Goal: Task Accomplishment & Management: Manage account settings

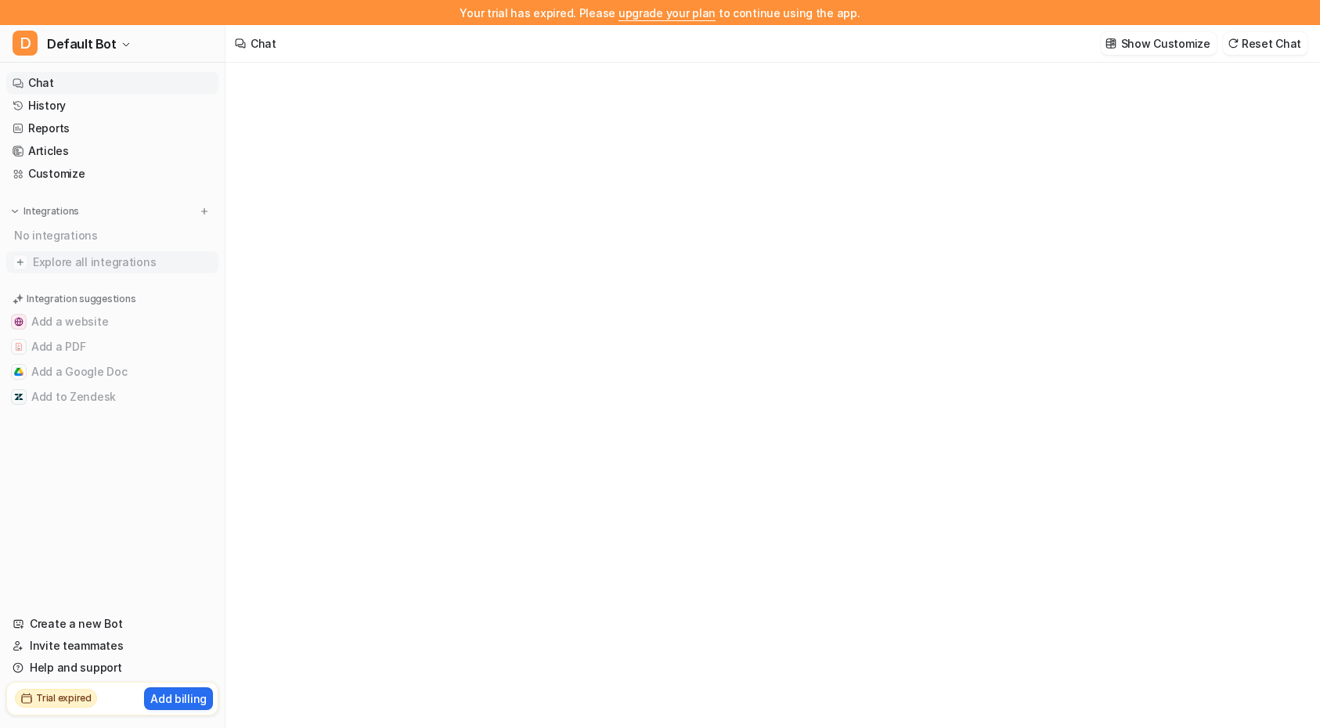
type textarea "**********"
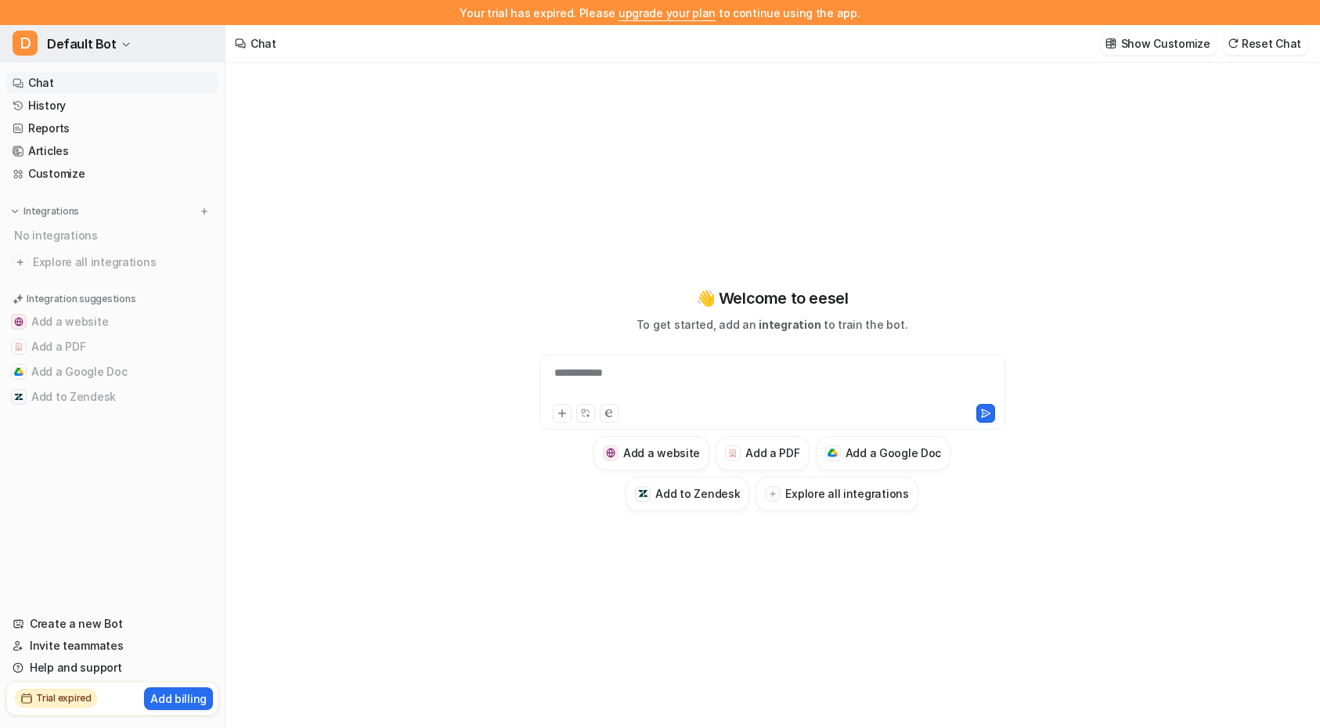
click at [70, 46] on span "Default Bot" at bounding box center [82, 44] width 70 height 22
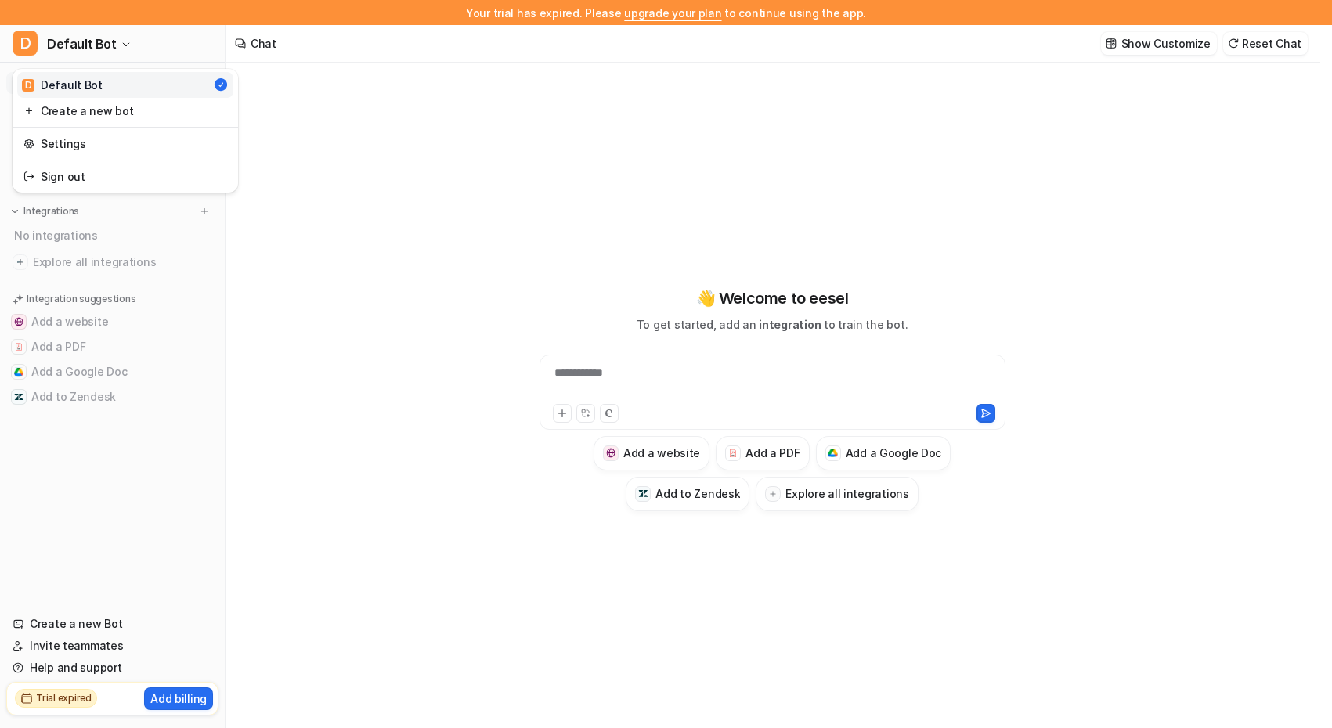
click at [490, 270] on div "**********" at bounding box center [660, 364] width 1320 height 728
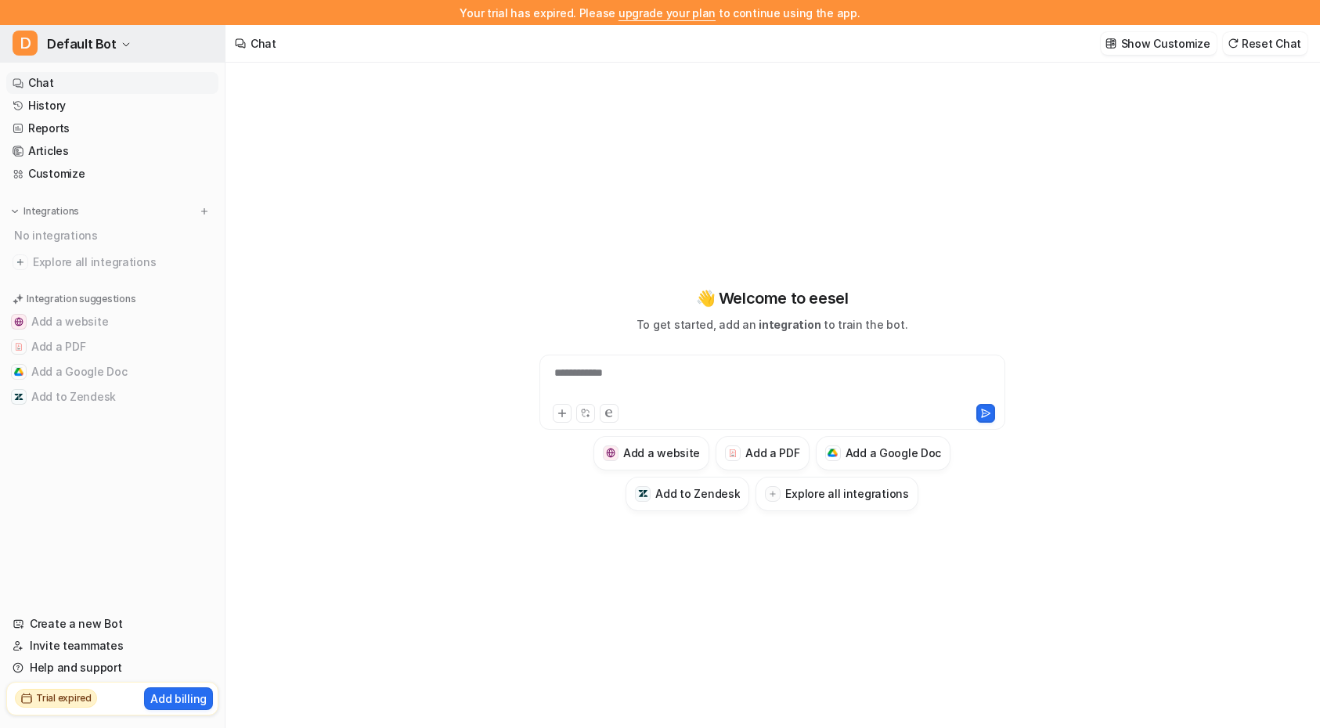
click at [98, 56] on button "D Default Bot" at bounding box center [112, 44] width 225 height 38
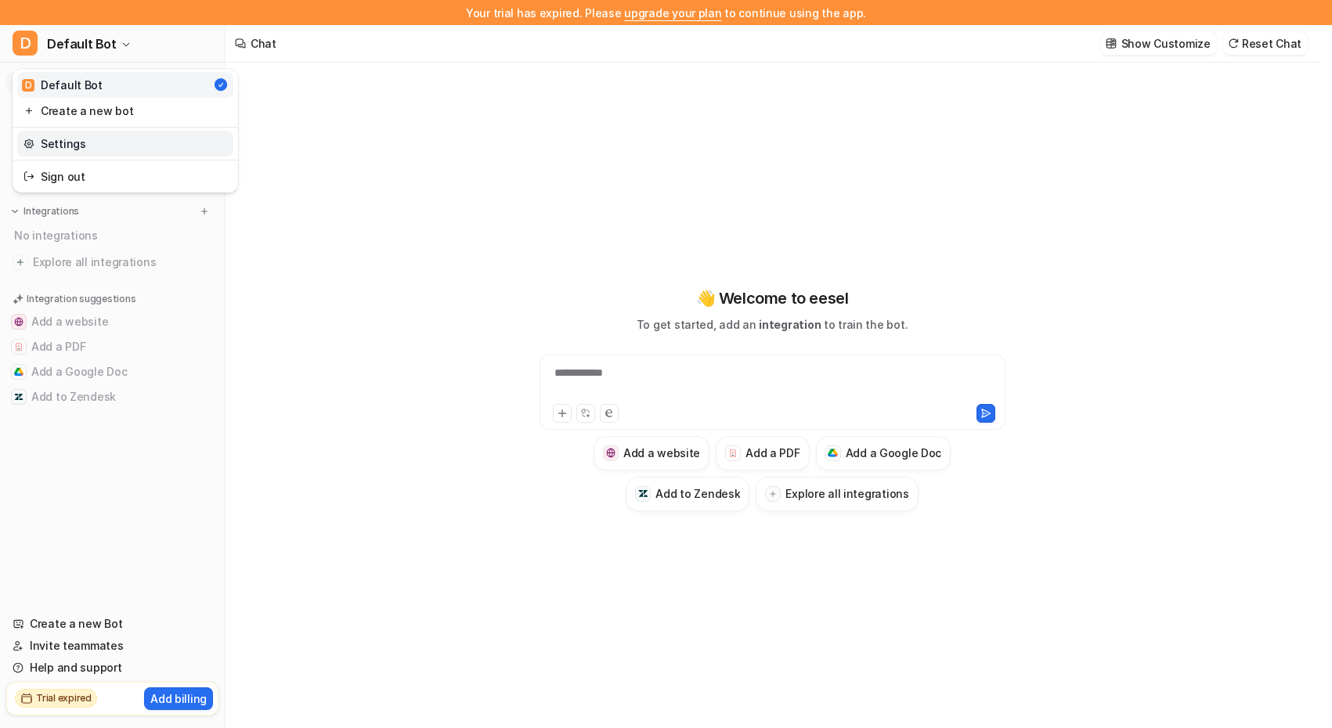
click at [96, 143] on link "Settings" at bounding box center [125, 144] width 216 height 26
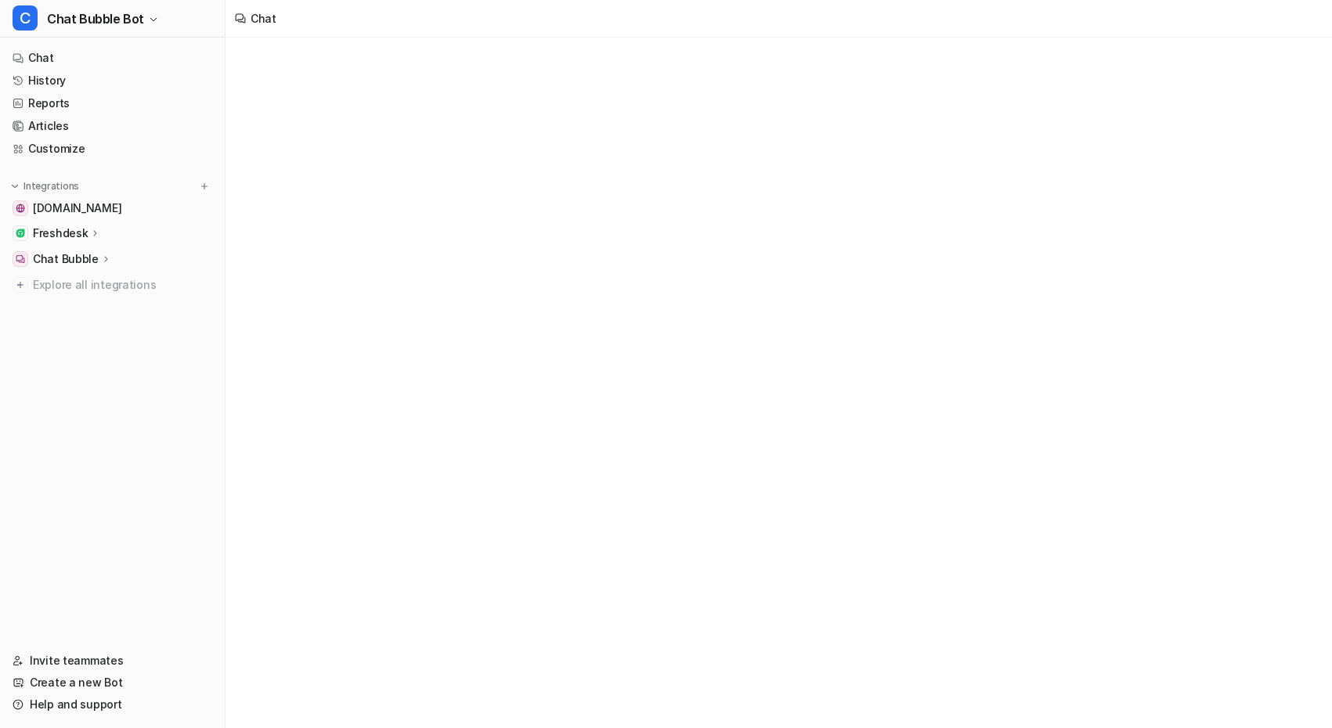
click at [89, 18] on span "Chat Bubble Bot" at bounding box center [95, 19] width 97 height 22
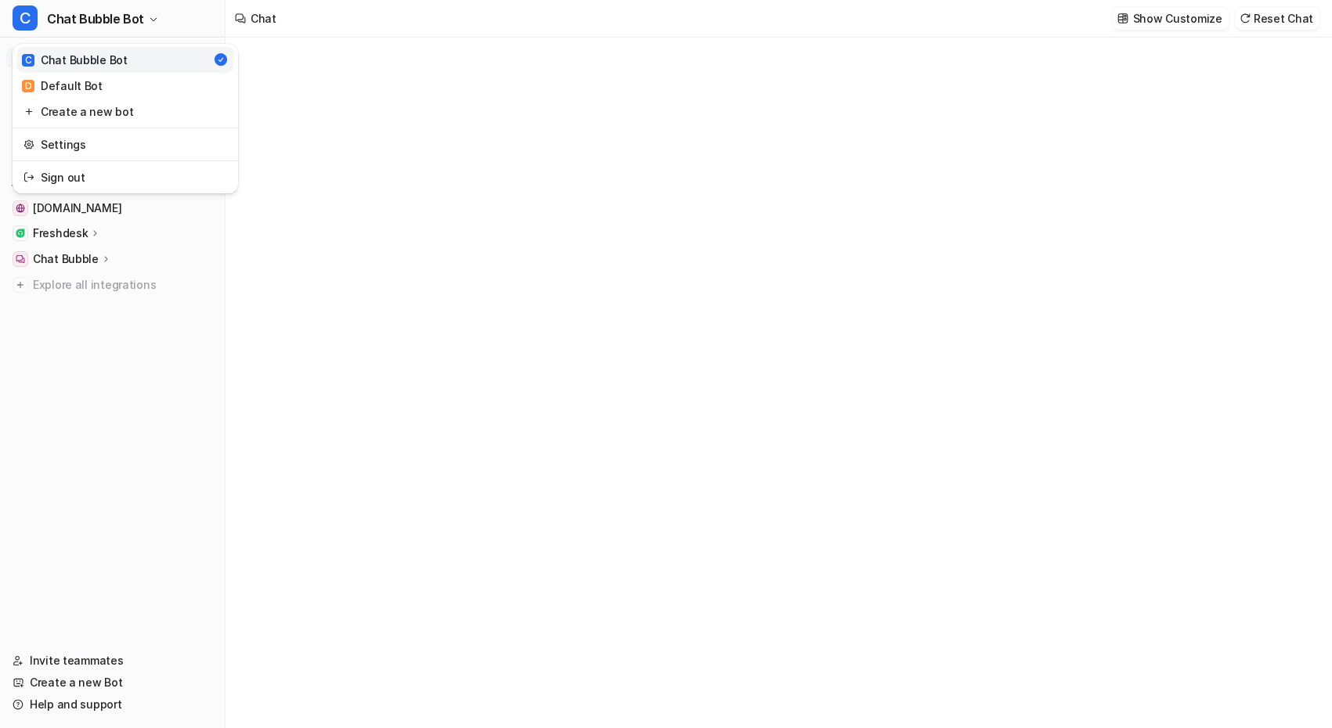
type textarea "**********"
click at [92, 143] on link "Settings" at bounding box center [125, 145] width 216 height 26
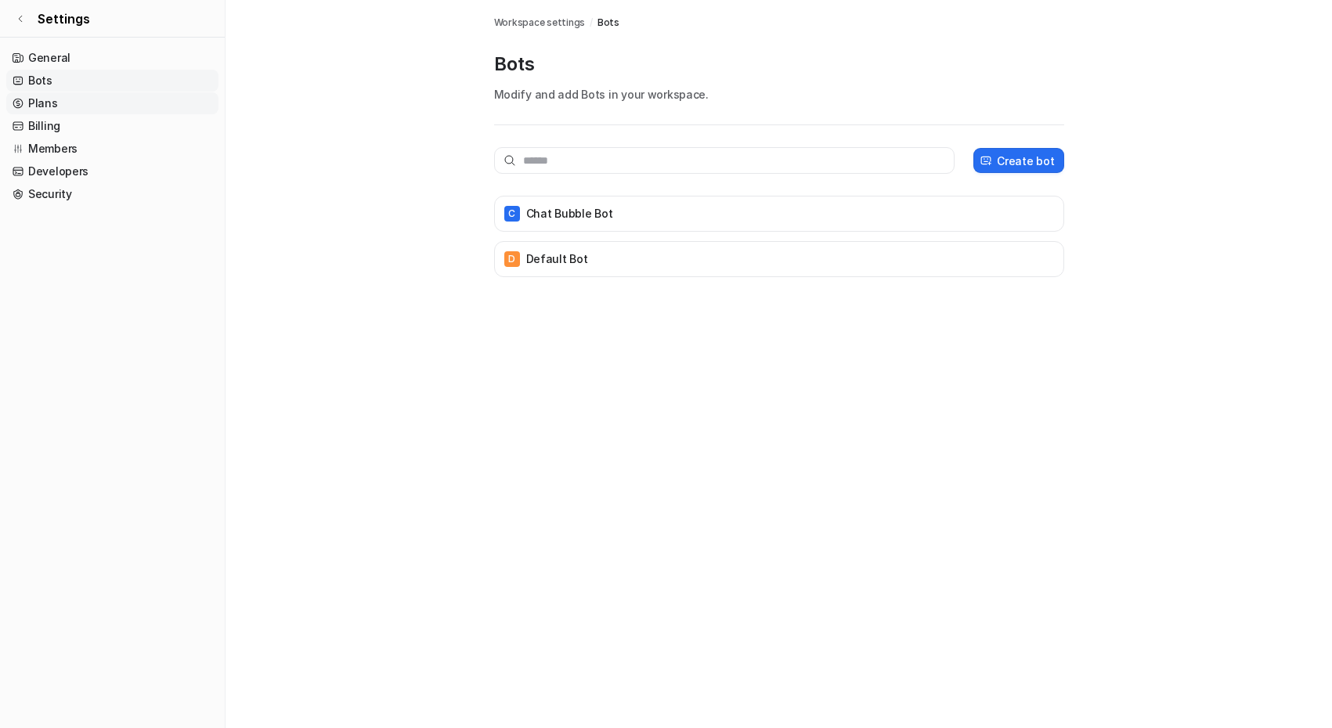
click at [95, 112] on link "Plans" at bounding box center [112, 103] width 212 height 22
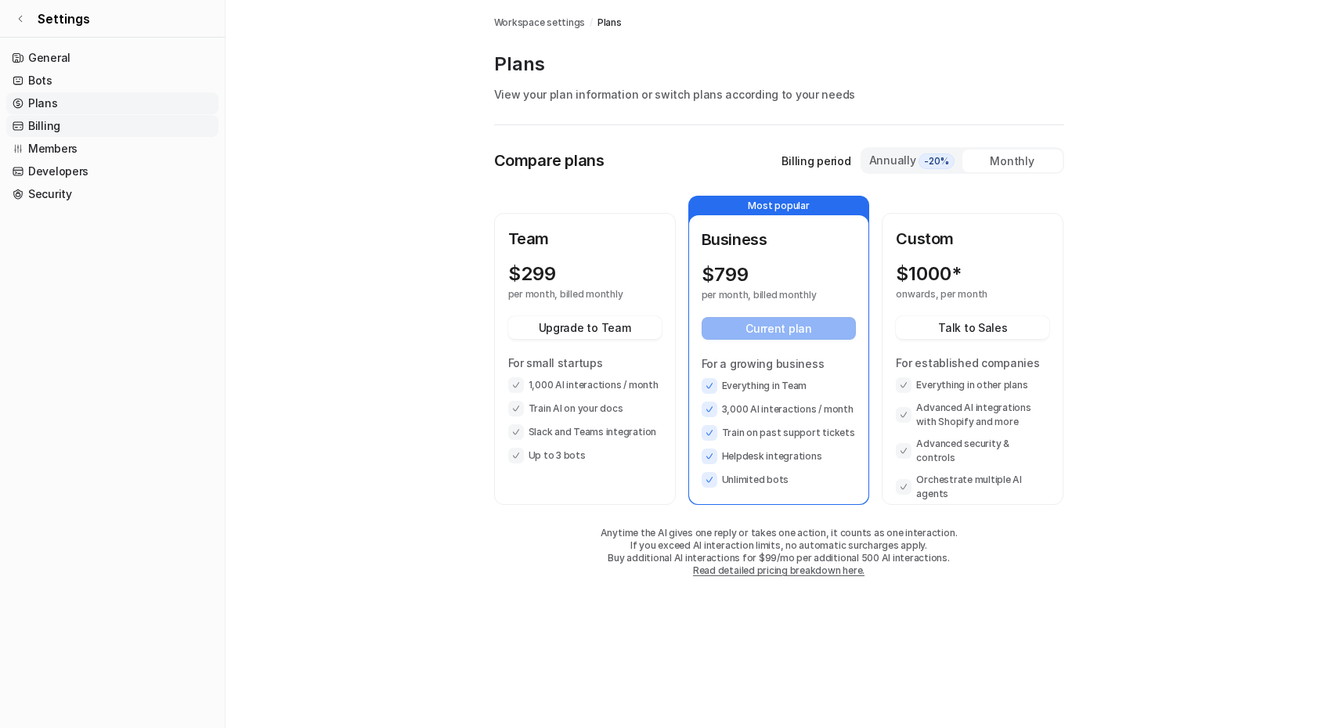
click at [94, 117] on link "Billing" at bounding box center [112, 126] width 212 height 22
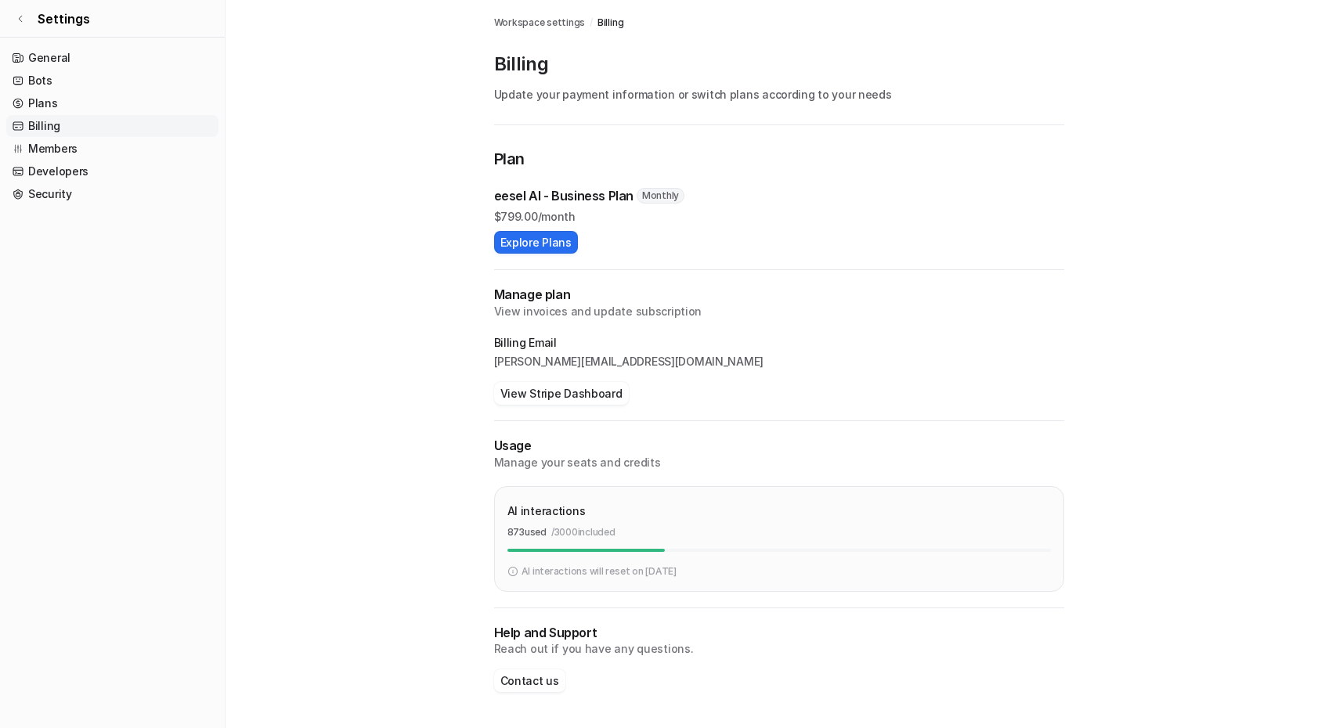
drag, startPoint x: 371, startPoint y: 660, endPoint x: 374, endPoint y: 648, distance: 12.7
click at [371, 660] on main "Workspace settings / Billing Billing Update your payment information or switch …" at bounding box center [779, 362] width 1107 height 724
drag, startPoint x: 329, startPoint y: 630, endPoint x: 421, endPoint y: 598, distance: 97.1
click at [329, 630] on main "Workspace settings / Billing Billing Update your payment information or switch …" at bounding box center [779, 362] width 1107 height 724
drag, startPoint x: 349, startPoint y: 601, endPoint x: 333, endPoint y: 588, distance: 20.1
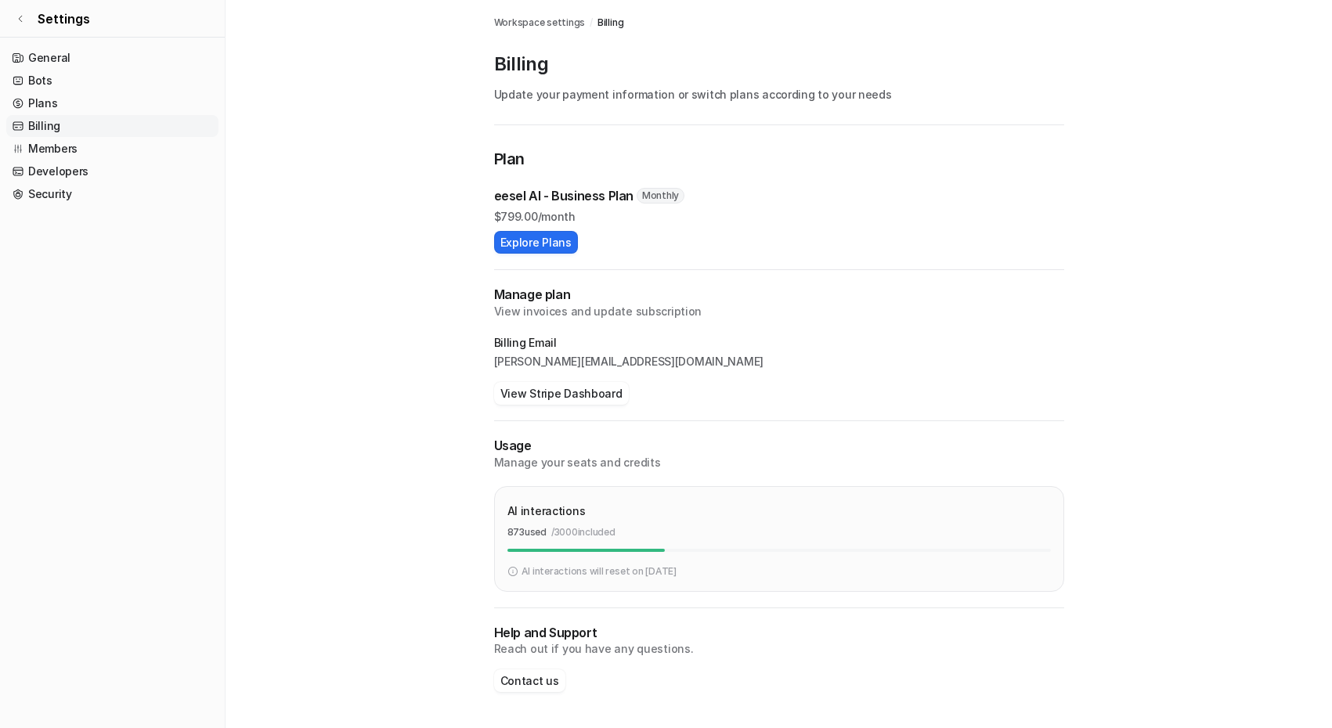
click at [349, 601] on main "Workspace settings / Billing Billing Update your payment information or switch …" at bounding box center [779, 362] width 1107 height 724
click at [68, 10] on span "Settings" at bounding box center [64, 18] width 52 height 19
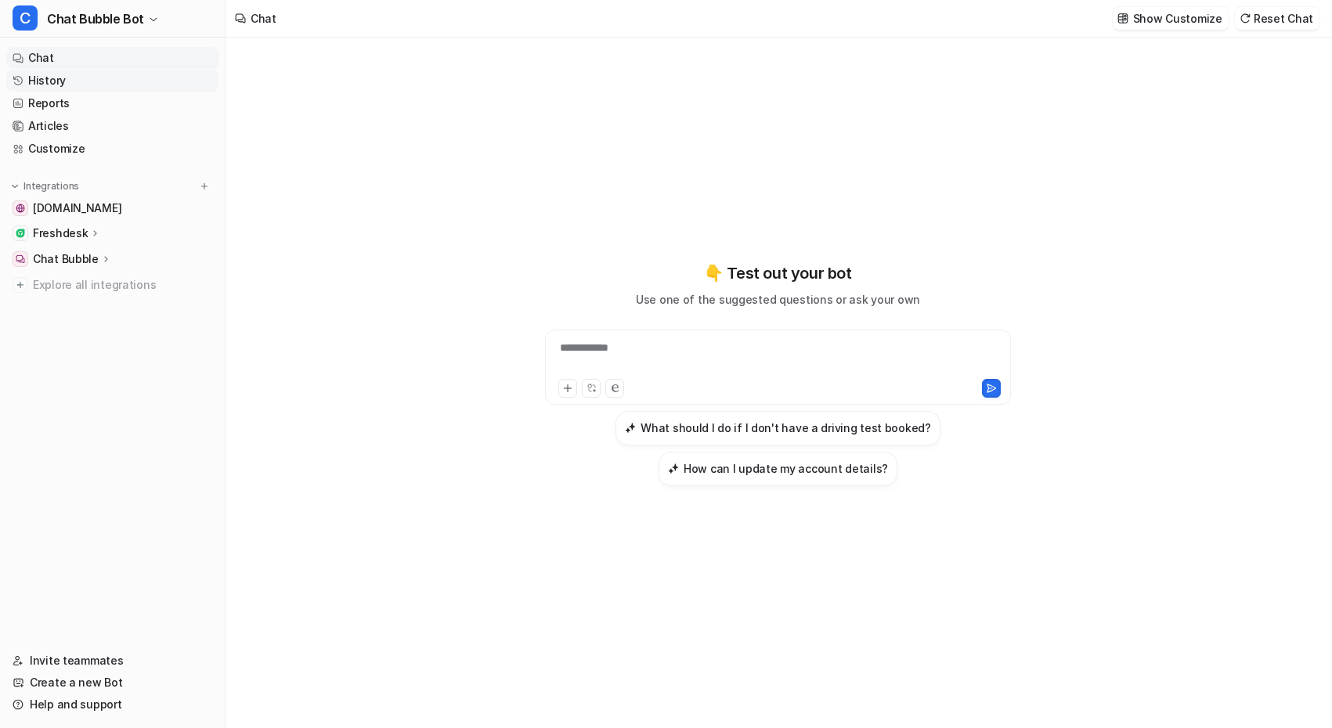
click at [111, 79] on link "History" at bounding box center [112, 81] width 212 height 22
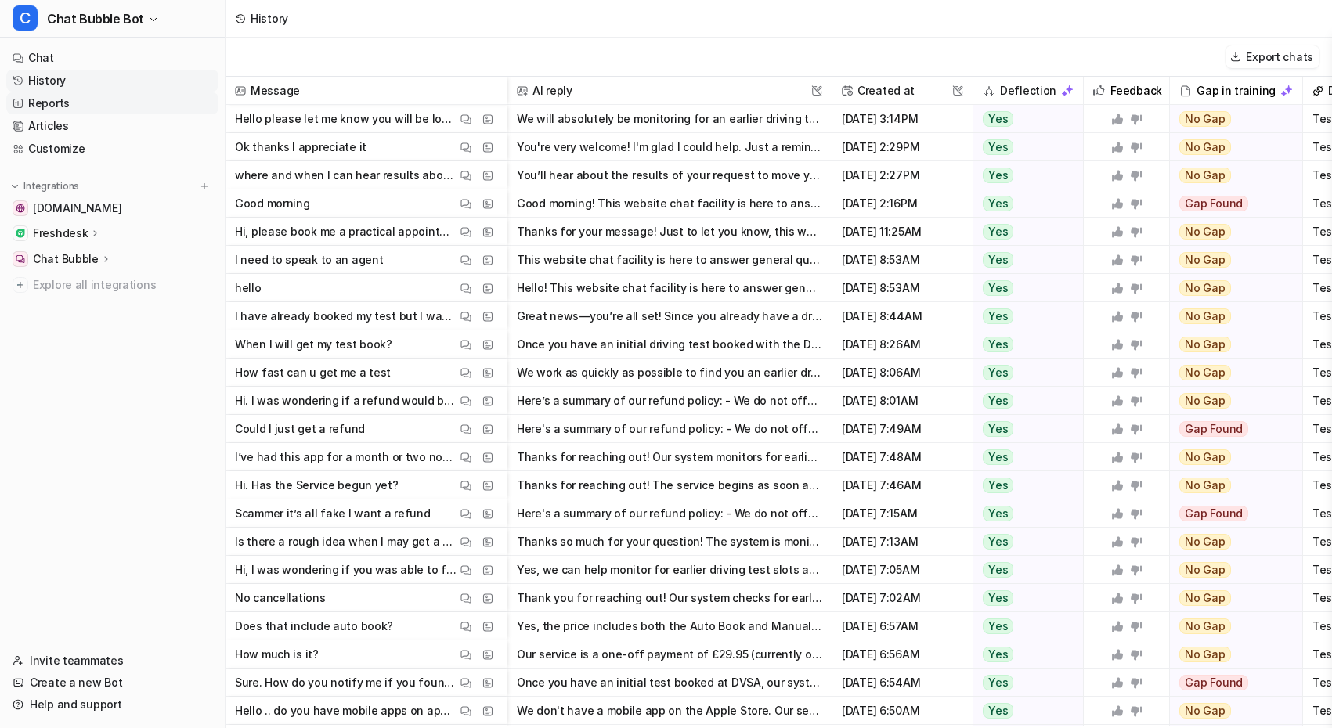
click at [104, 99] on link "Reports" at bounding box center [112, 103] width 212 height 22
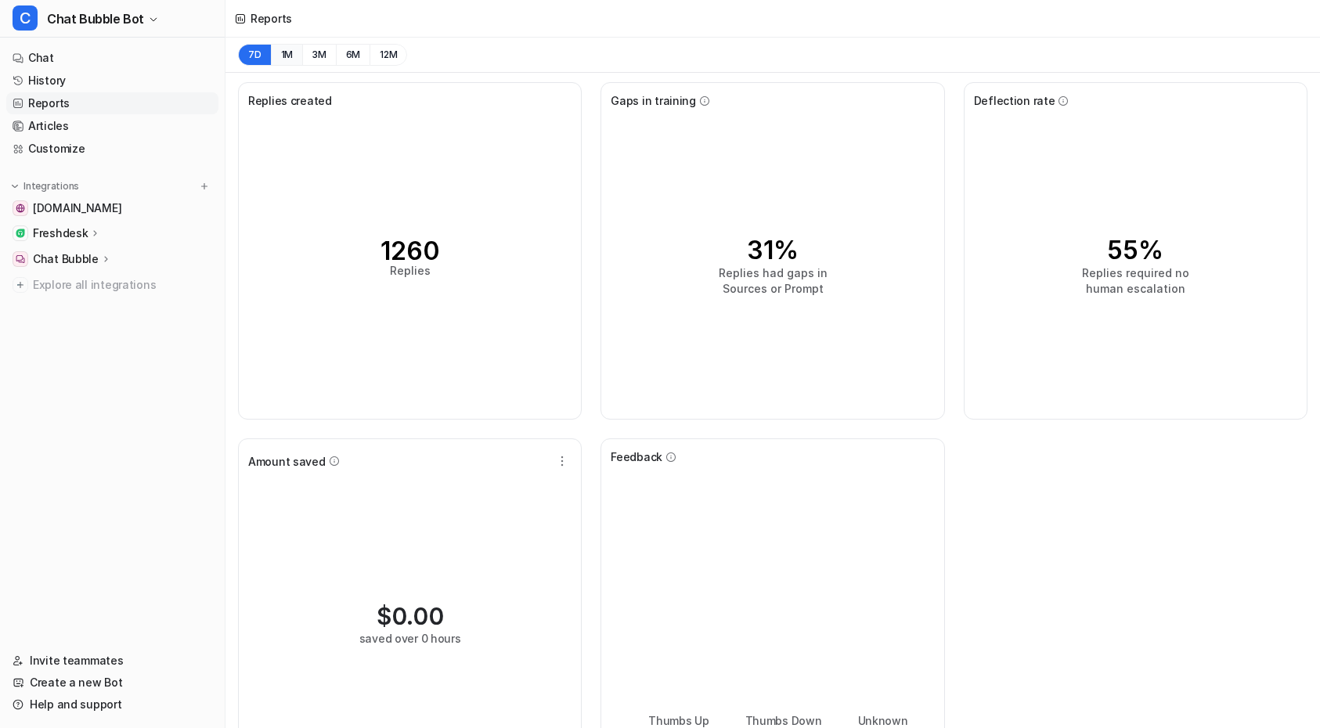
click at [294, 64] on button "1M" at bounding box center [287, 55] width 32 height 22
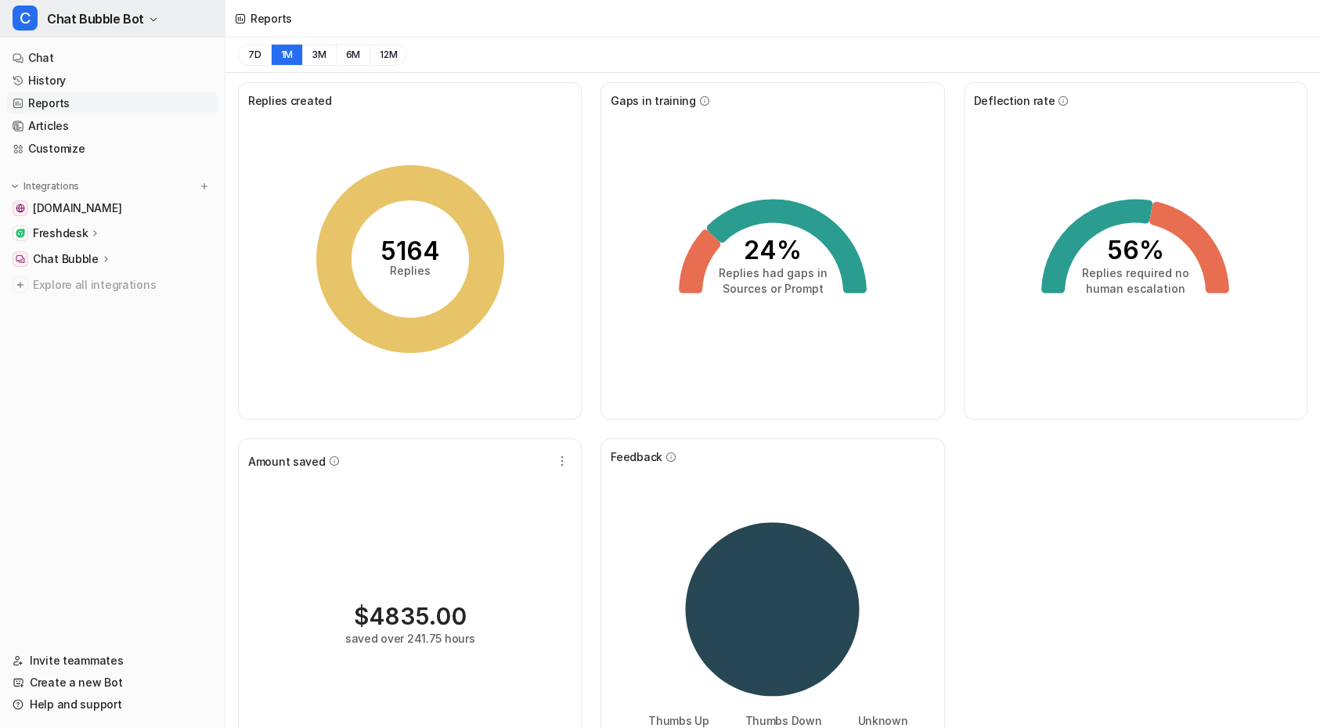
click at [157, 28] on button "C Chat Bubble Bot" at bounding box center [112, 19] width 225 height 38
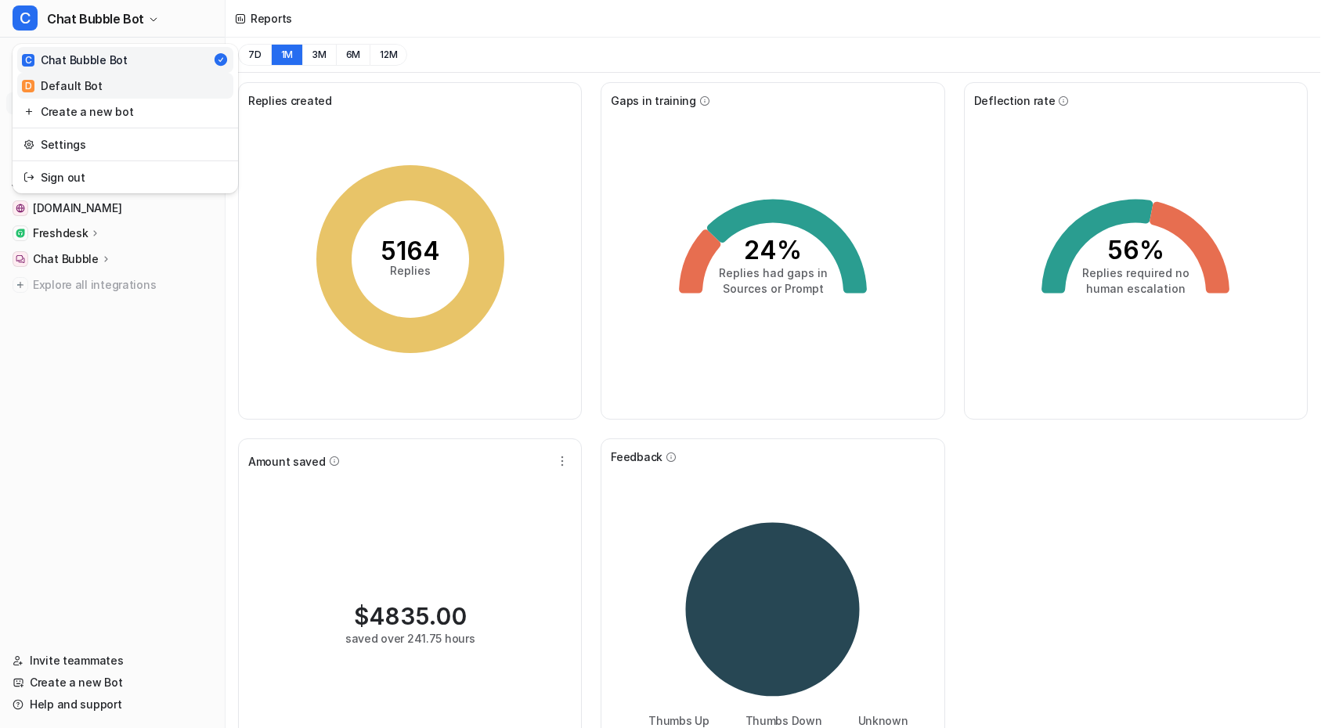
click at [150, 92] on link "D Default Bot" at bounding box center [125, 86] width 216 height 26
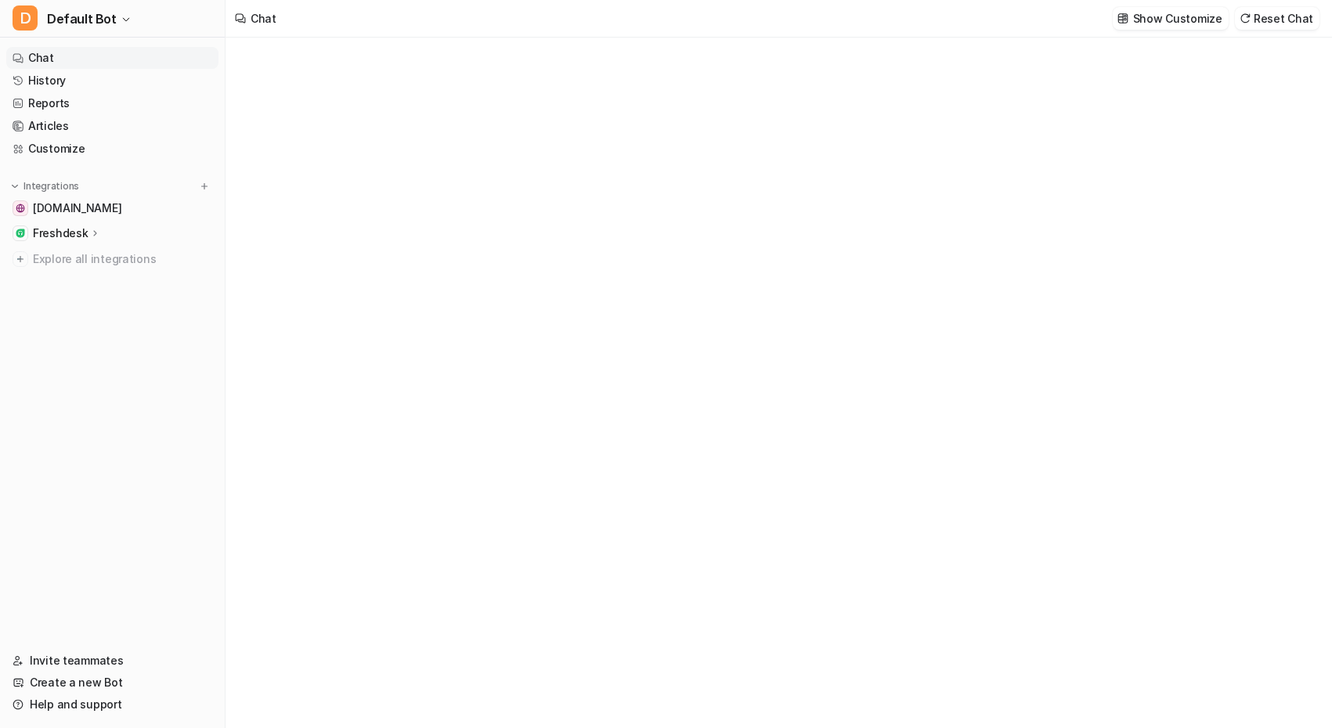
type textarea "**********"
click at [168, 110] on link "Reports" at bounding box center [112, 103] width 212 height 22
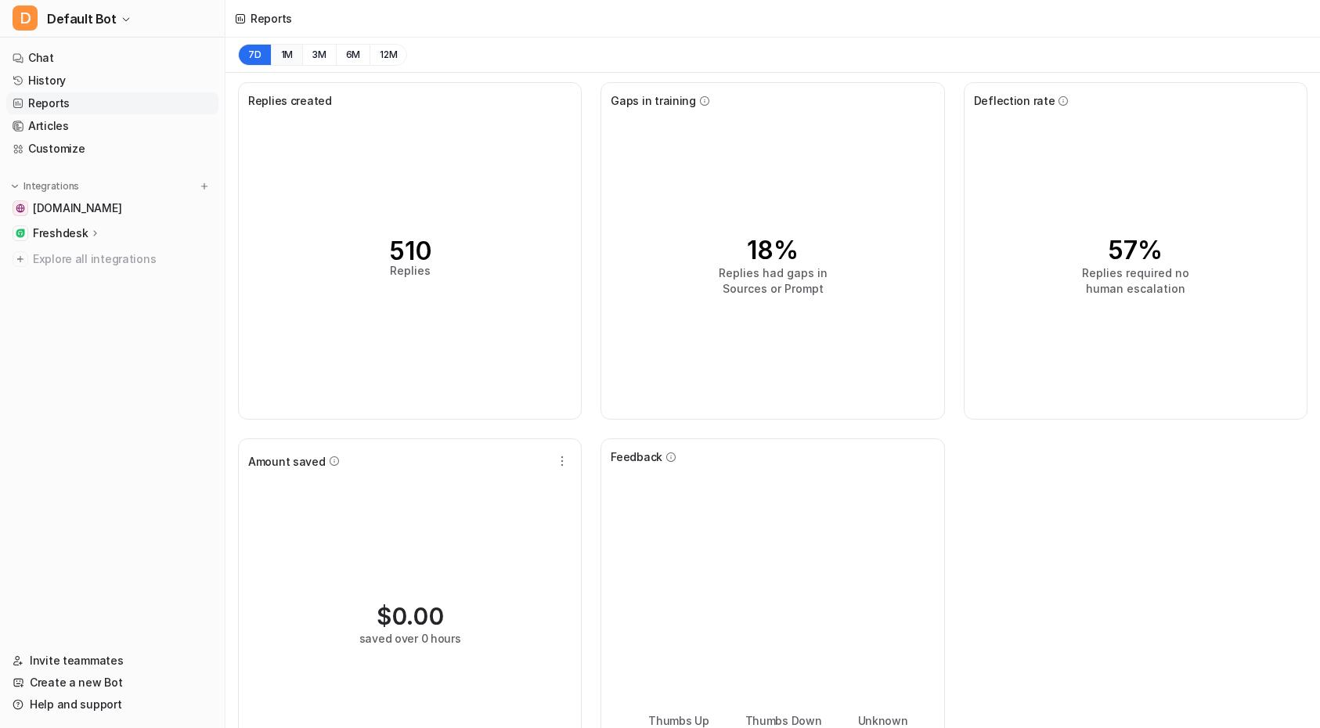
click at [280, 54] on button "1M" at bounding box center [287, 55] width 32 height 22
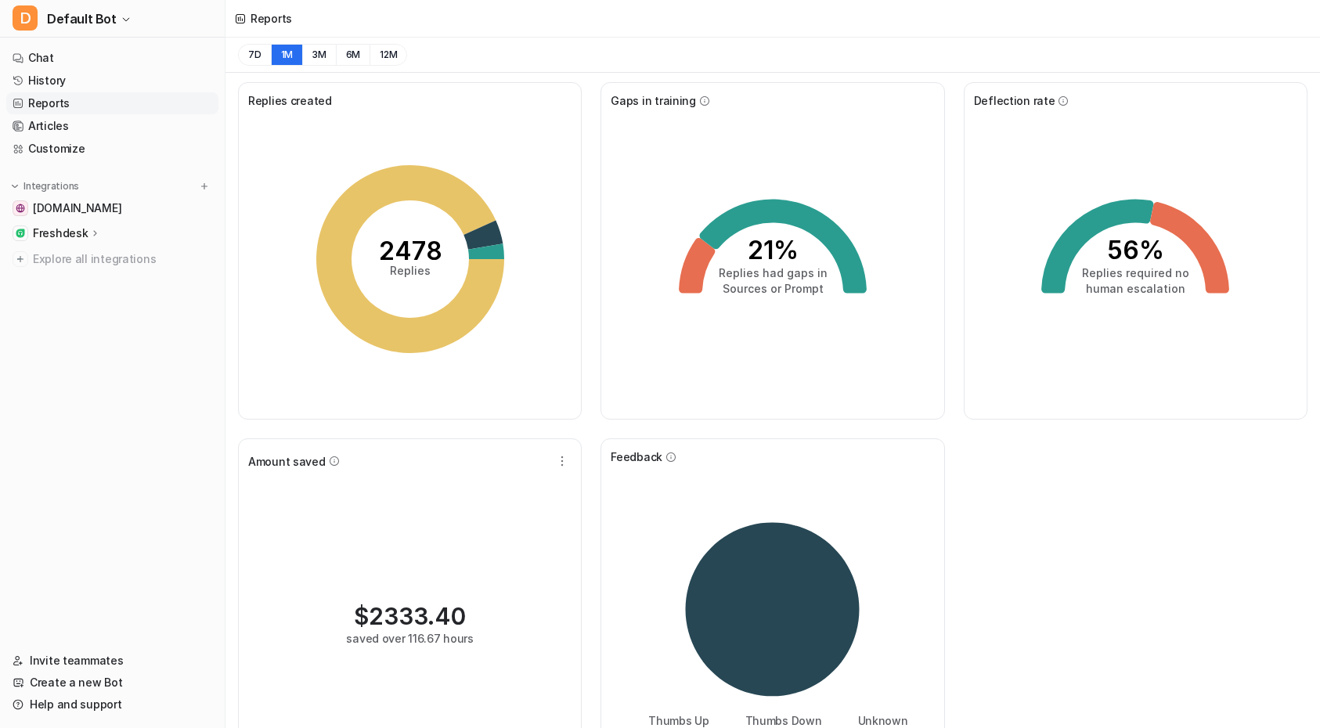
click at [573, 641] on div "Amount saved $ 2333.40 saved over 116.67 hours" at bounding box center [410, 612] width 344 height 346
click at [125, 5] on button "D Default Bot" at bounding box center [112, 19] width 225 height 38
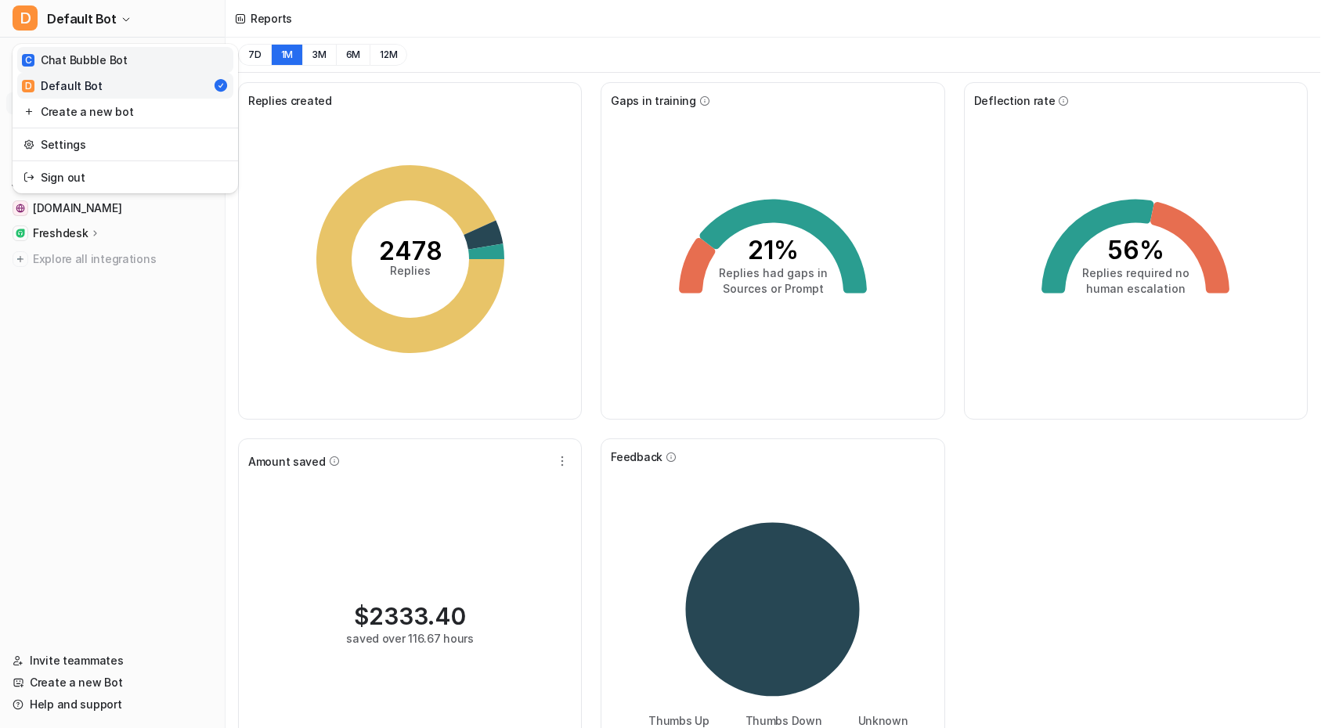
click at [124, 72] on link "C Chat Bubble Bot" at bounding box center [125, 60] width 216 height 26
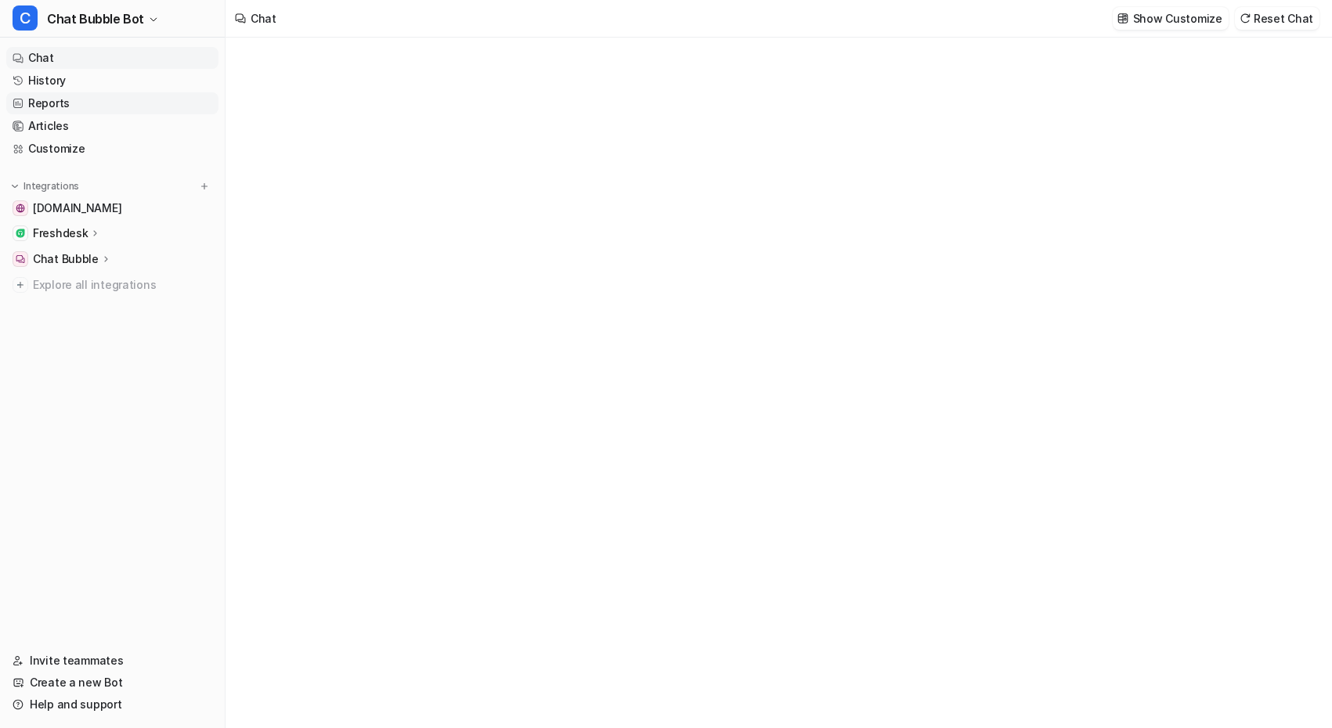
click at [121, 110] on link "Reports" at bounding box center [112, 103] width 212 height 22
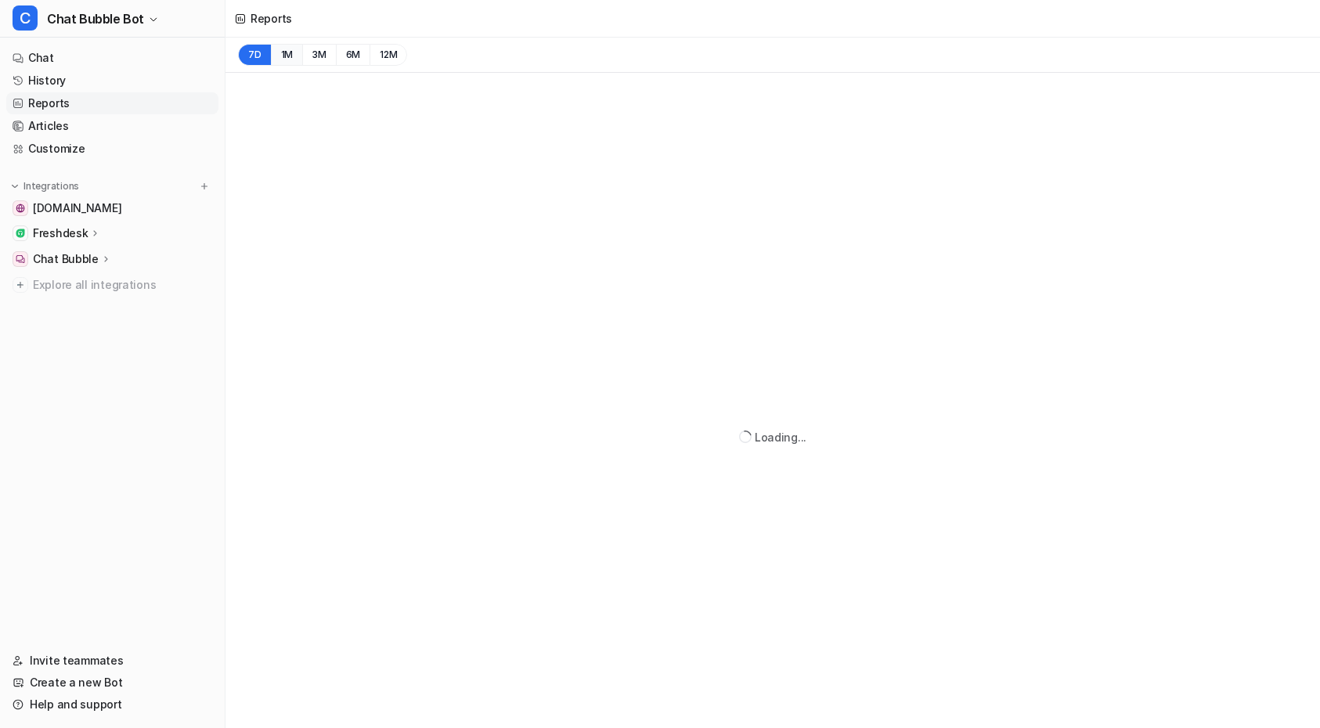
click at [292, 59] on button "1M" at bounding box center [287, 55] width 32 height 22
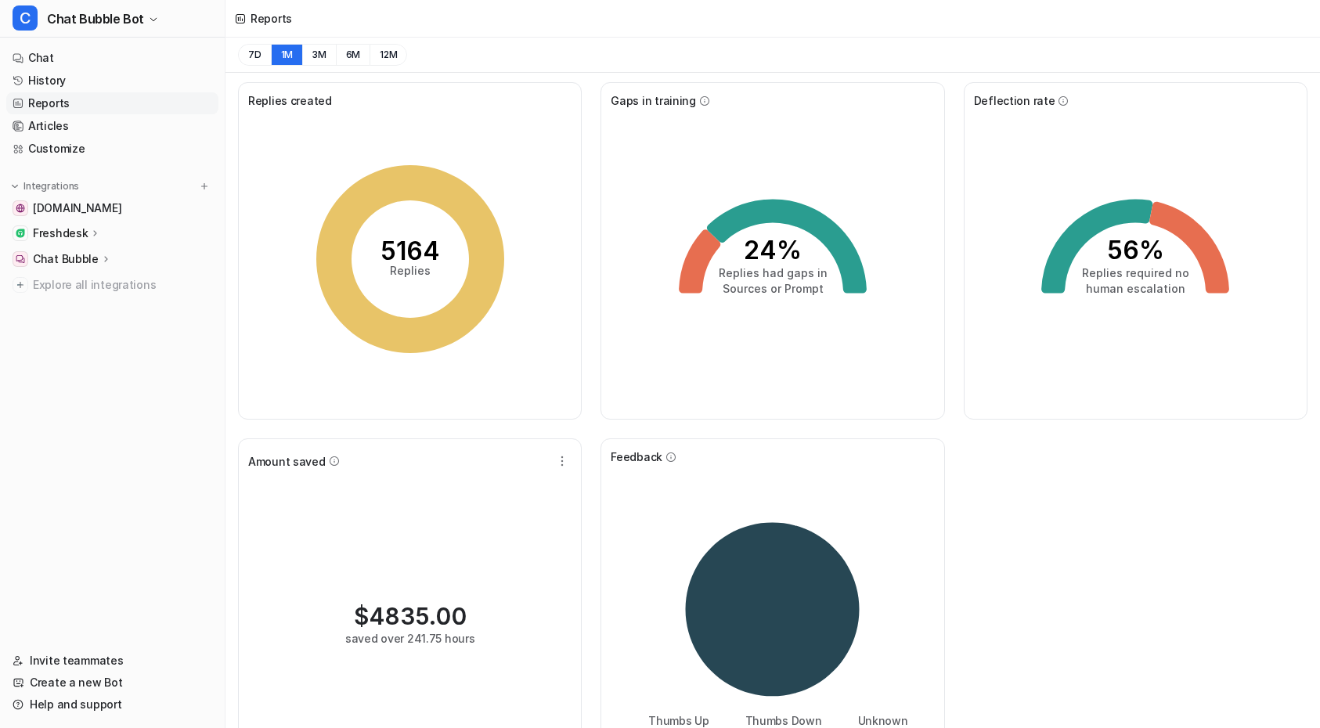
click at [258, 410] on div "$ 4835.00 saved over 241.75 hours" at bounding box center [409, 259] width 323 height 301
